Goal: Check status: Check status

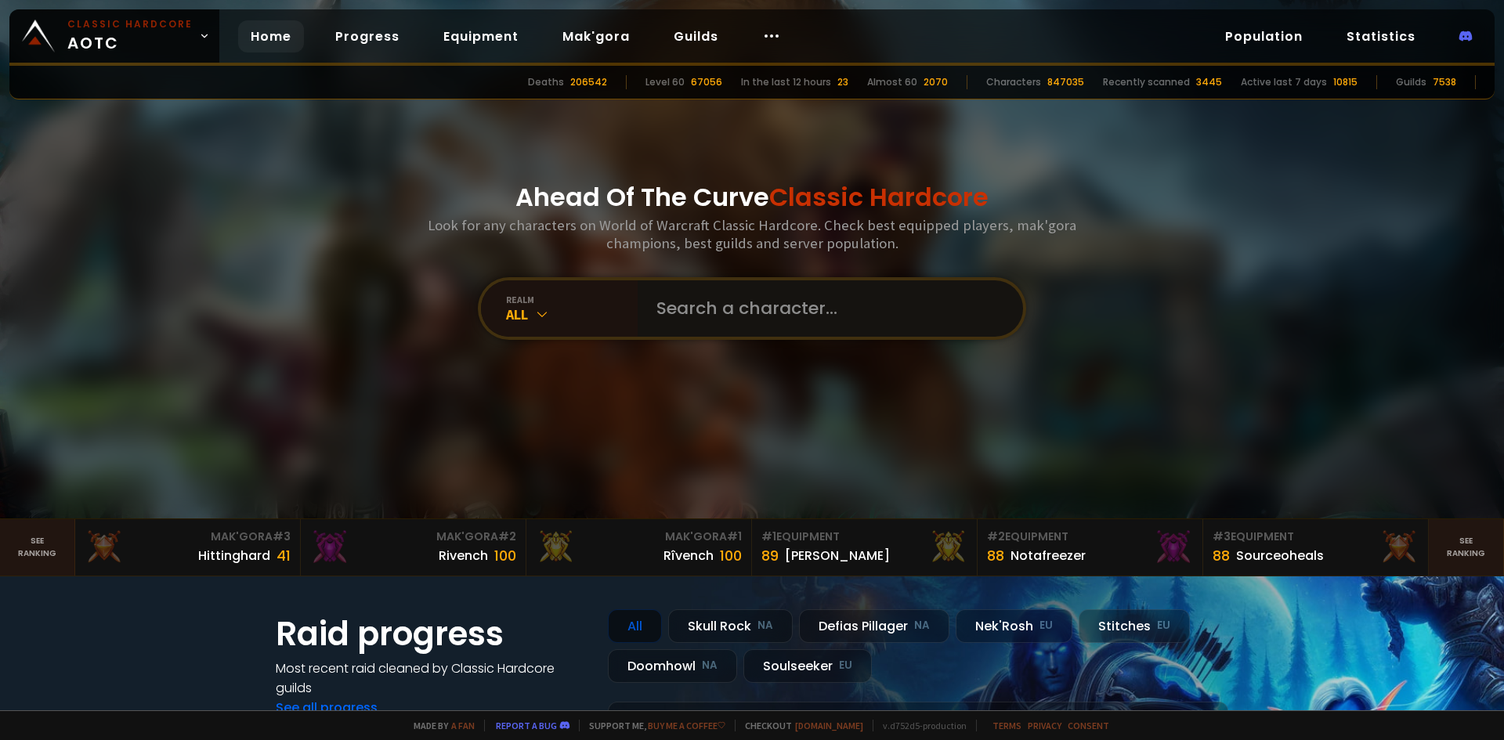
click at [869, 301] on input "text" at bounding box center [825, 308] width 357 height 56
click at [822, 326] on input "text" at bounding box center [825, 308] width 357 height 56
click at [826, 317] on input "text" at bounding box center [825, 308] width 357 height 56
click at [827, 305] on input "text" at bounding box center [825, 308] width 357 height 56
paste input "Bucketheád"
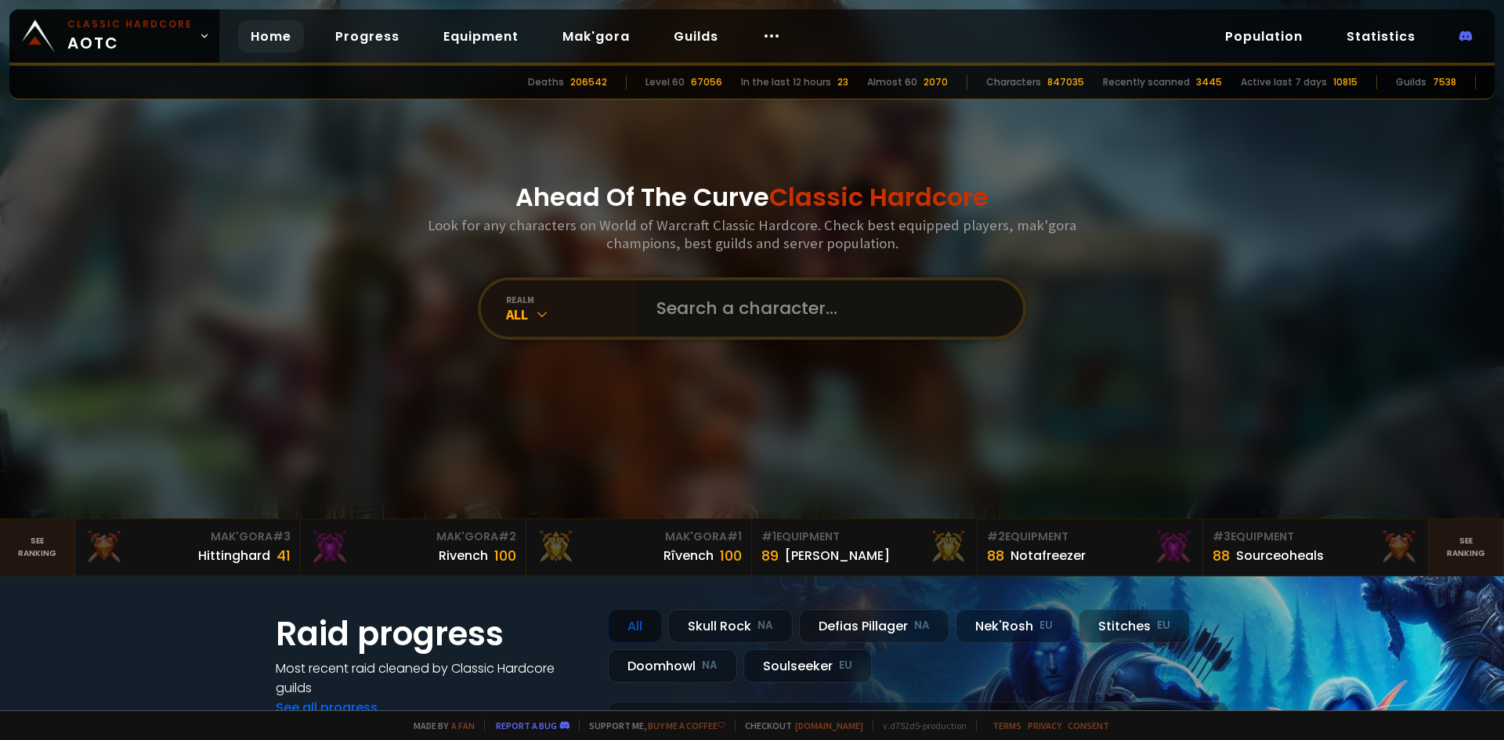
type input "Bucketheád"
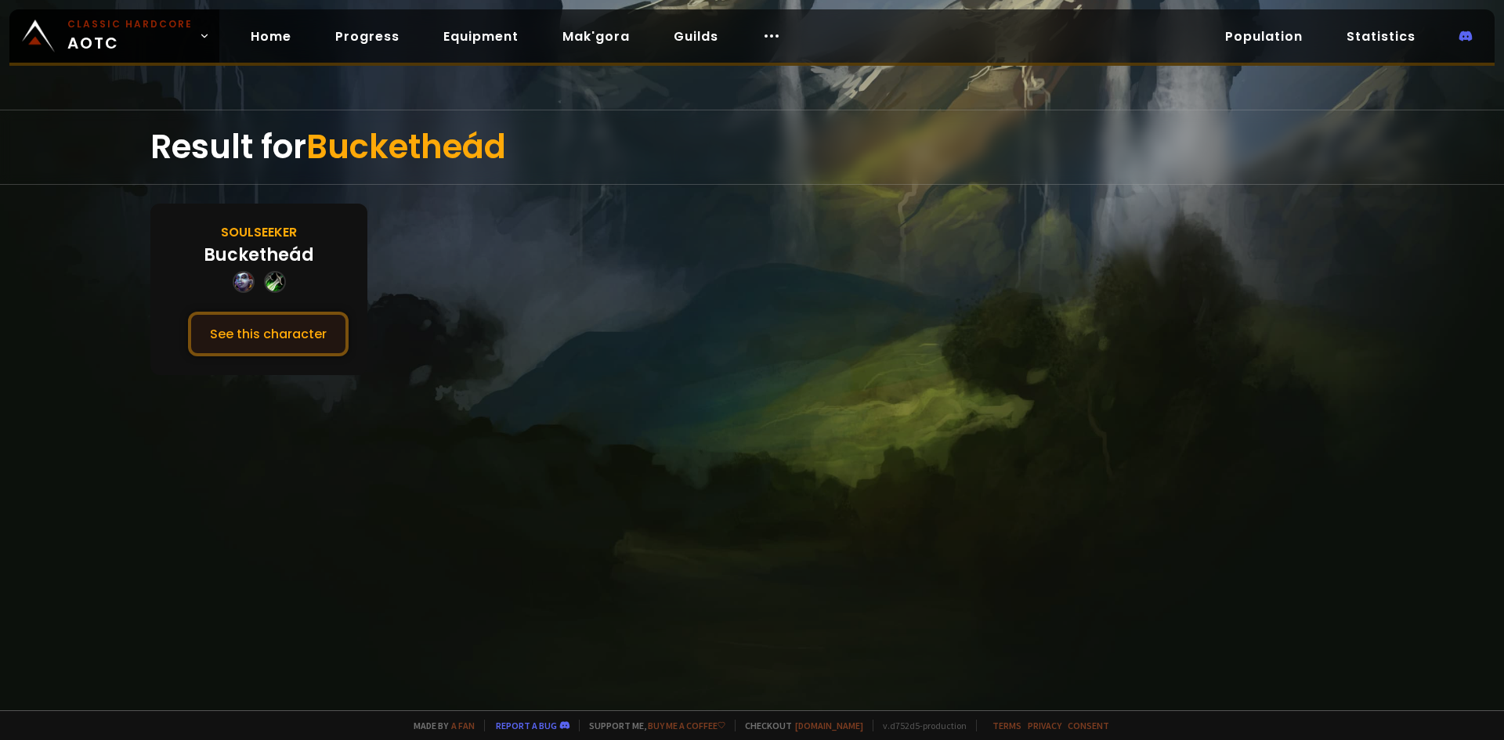
click at [260, 331] on button "See this character" at bounding box center [268, 334] width 161 height 45
